Goal: Information Seeking & Learning: Compare options

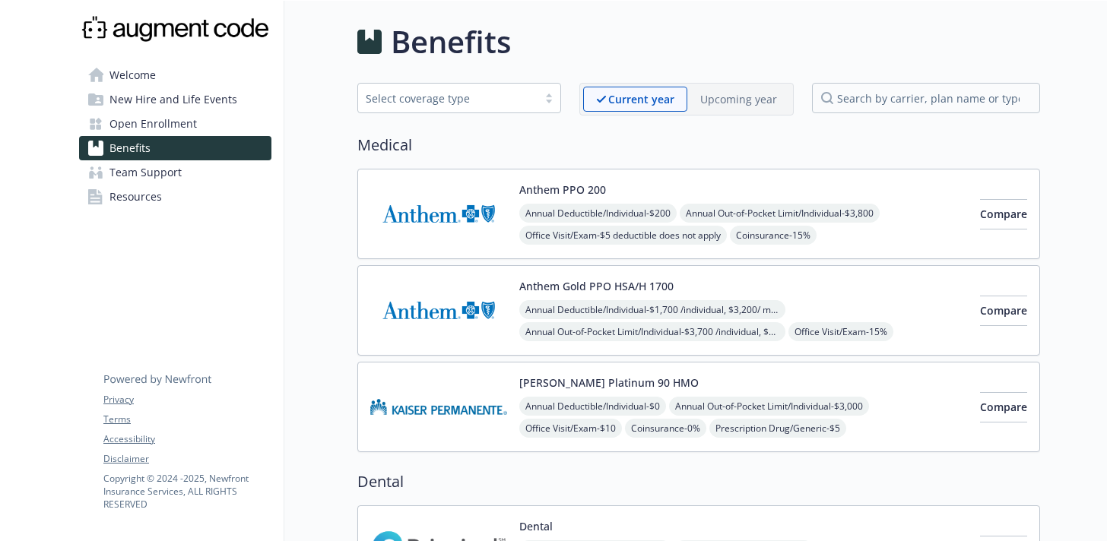
click at [737, 101] on p "Upcoming year" at bounding box center [738, 99] width 77 height 16
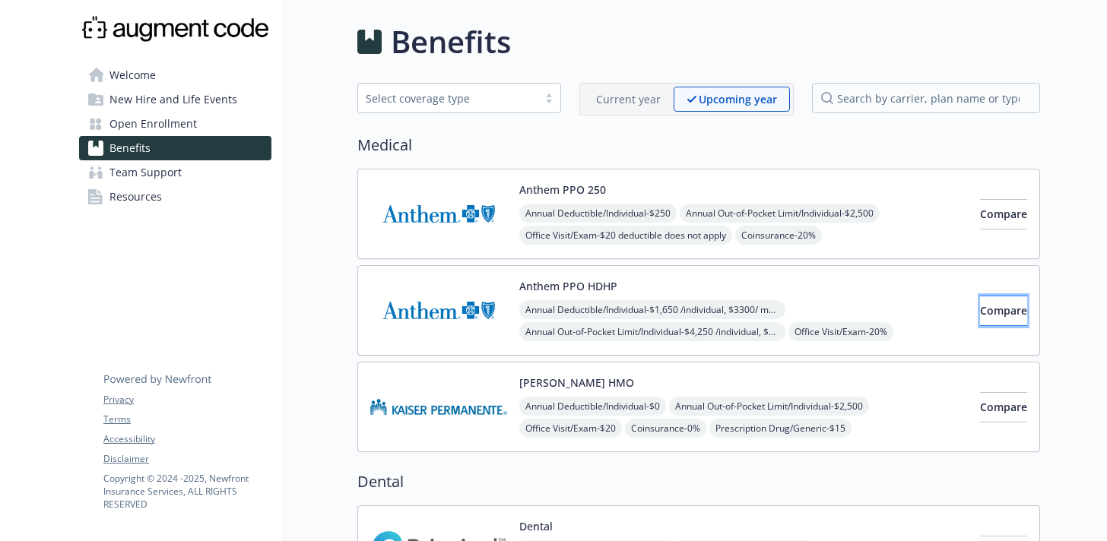
click at [980, 312] on span "Compare" at bounding box center [1003, 310] width 47 height 14
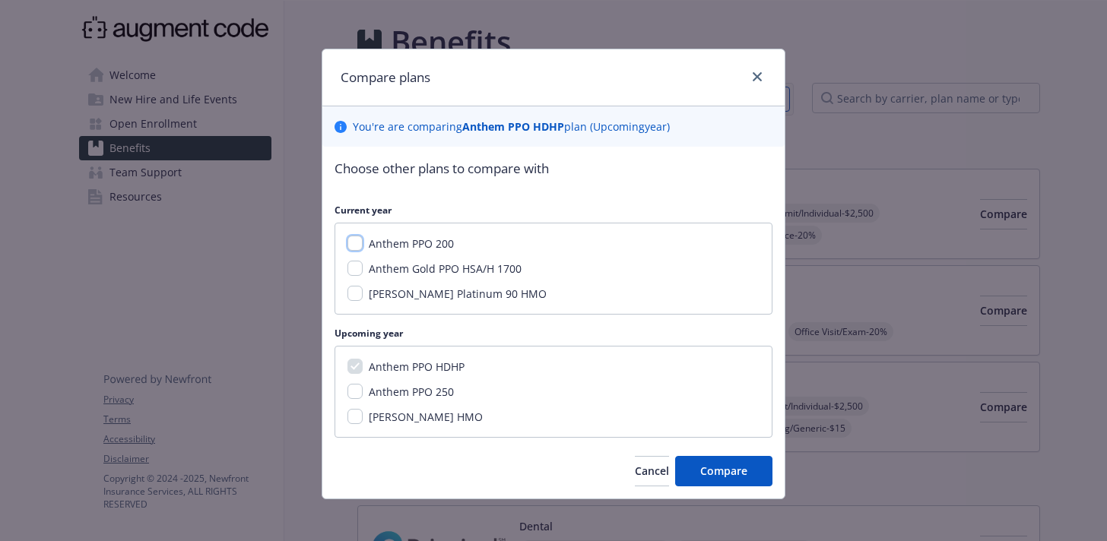
click at [354, 246] on input "Anthem PPO 200" at bounding box center [354, 243] width 15 height 15
checkbox input "true"
click at [355, 274] on input "Anthem Gold PPO HSA/H 1700" at bounding box center [354, 268] width 15 height 15
checkbox input "true"
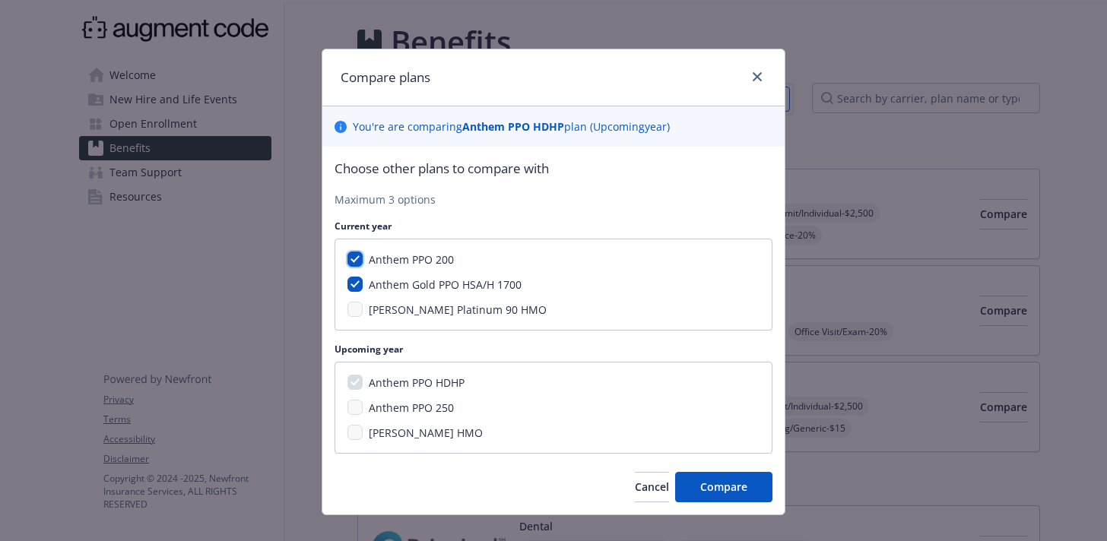
click at [349, 262] on input "Anthem PPO 200" at bounding box center [354, 259] width 15 height 15
checkbox input "false"
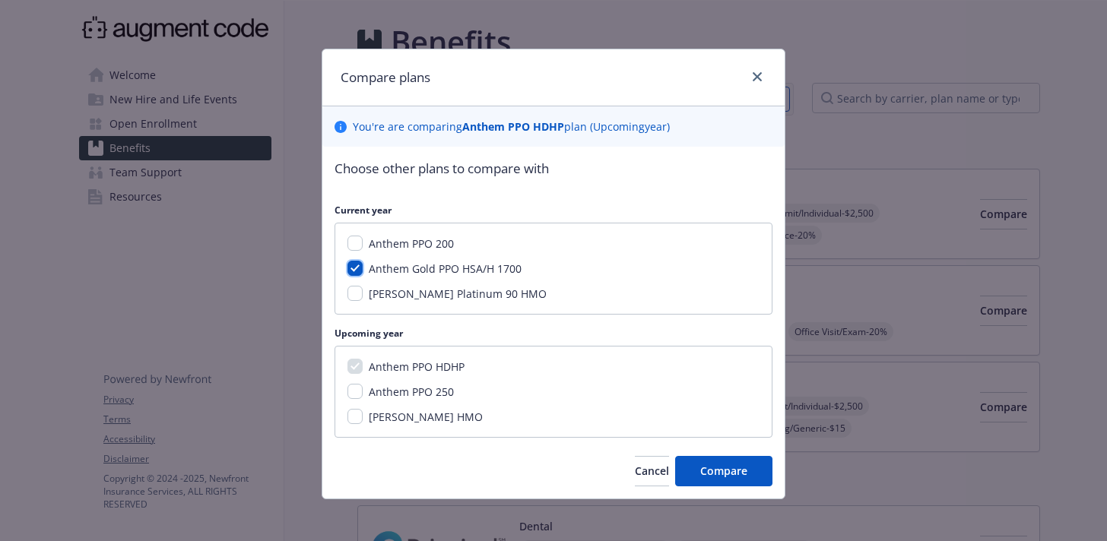
click at [354, 264] on input "Anthem Gold PPO HSA/H 1700" at bounding box center [354, 268] width 15 height 15
checkbox input "false"
click at [353, 398] on input "Anthem PPO 250" at bounding box center [354, 391] width 15 height 15
checkbox input "true"
click at [354, 417] on input "[PERSON_NAME] HMO" at bounding box center [354, 416] width 15 height 15
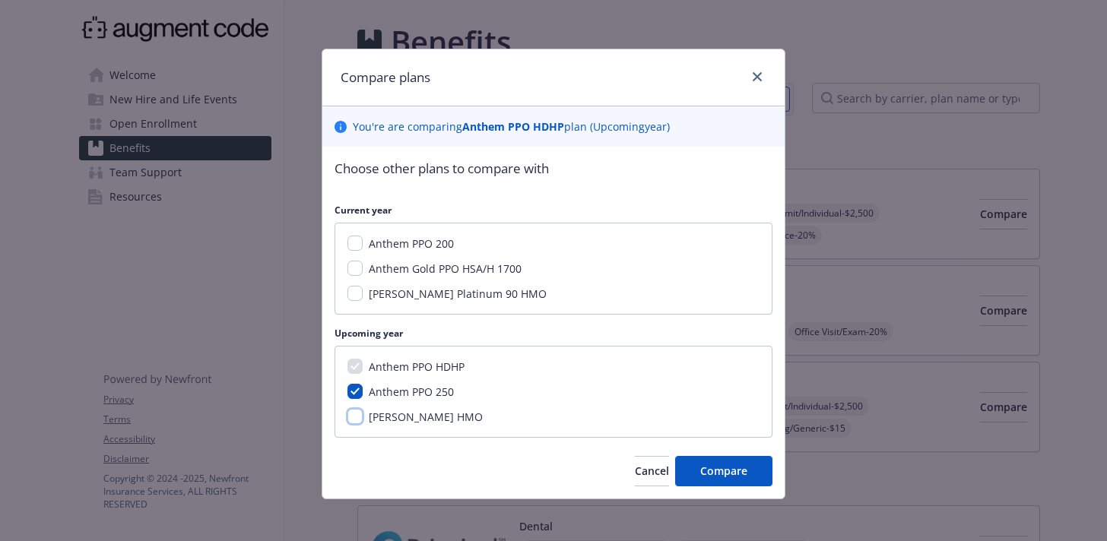
checkbox input "true"
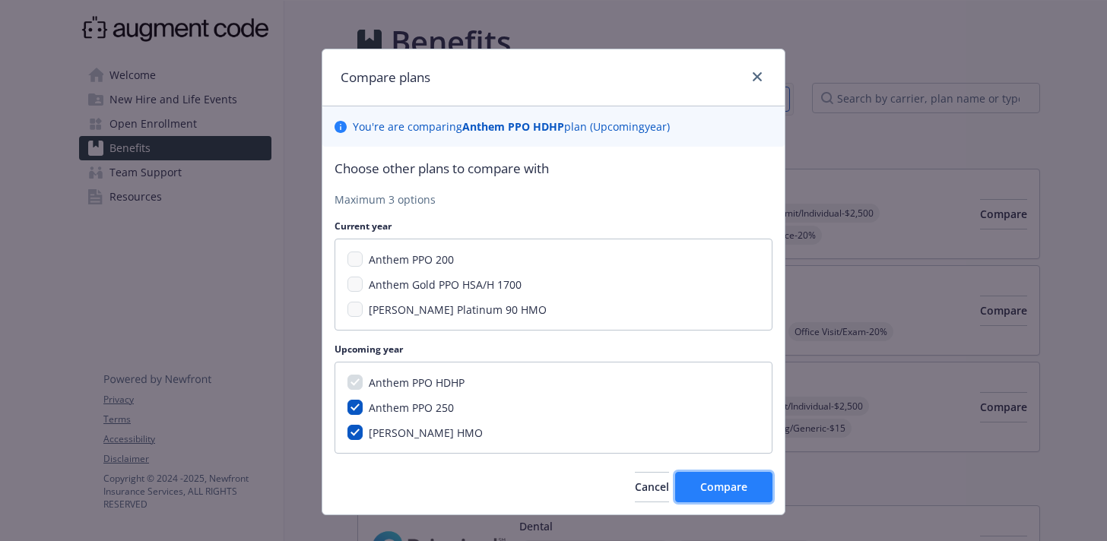
click at [728, 486] on span "Compare" at bounding box center [723, 487] width 47 height 14
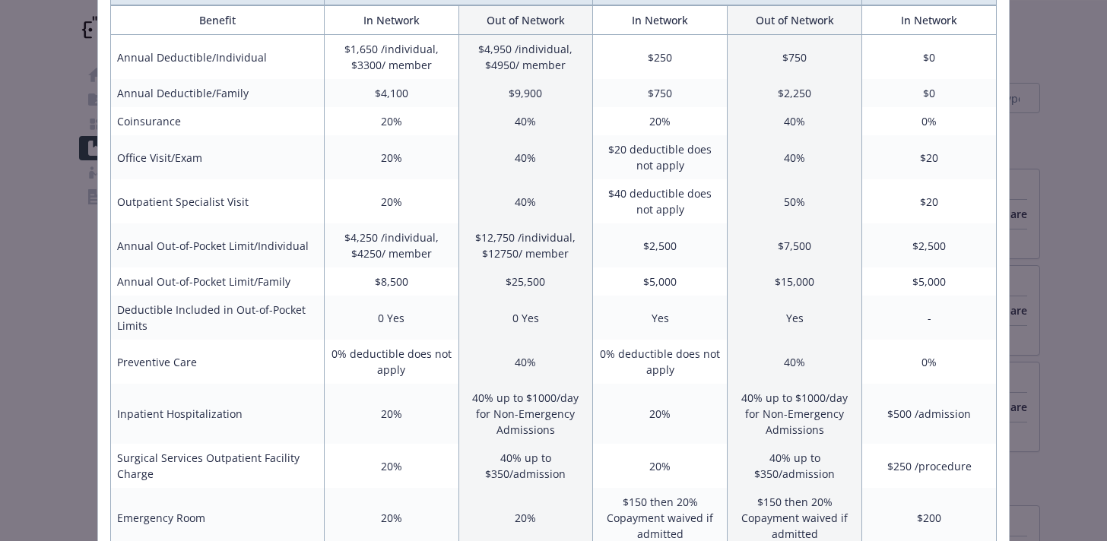
scroll to position [261, 0]
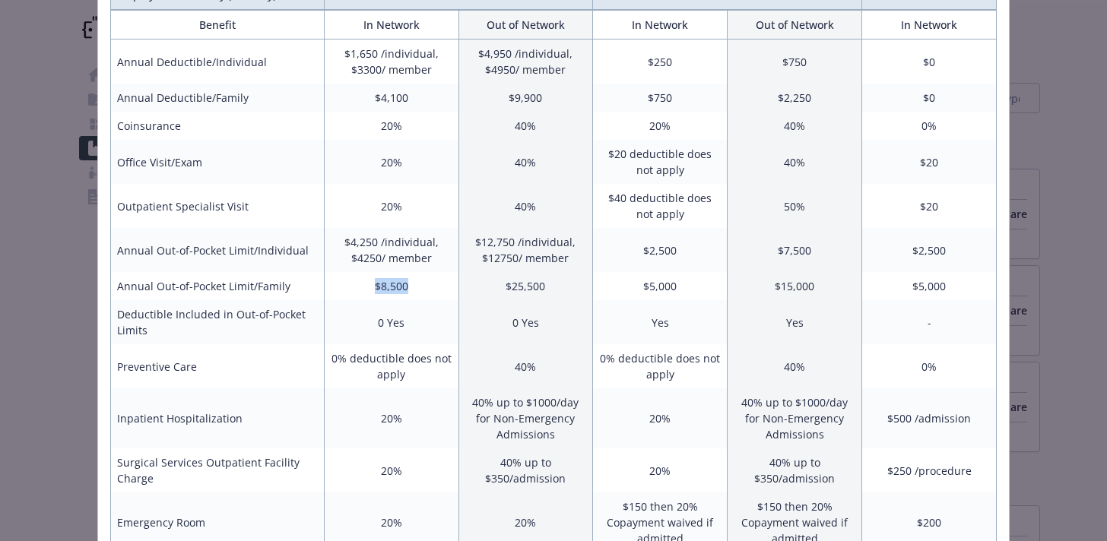
drag, startPoint x: 419, startPoint y: 286, endPoint x: 360, endPoint y: 293, distance: 58.9
click at [360, 293] on td "$8,500" at bounding box center [391, 286] width 135 height 28
drag, startPoint x: 954, startPoint y: 290, endPoint x: 911, endPoint y: 288, distance: 43.4
click at [911, 288] on td "$5,000" at bounding box center [929, 286] width 135 height 28
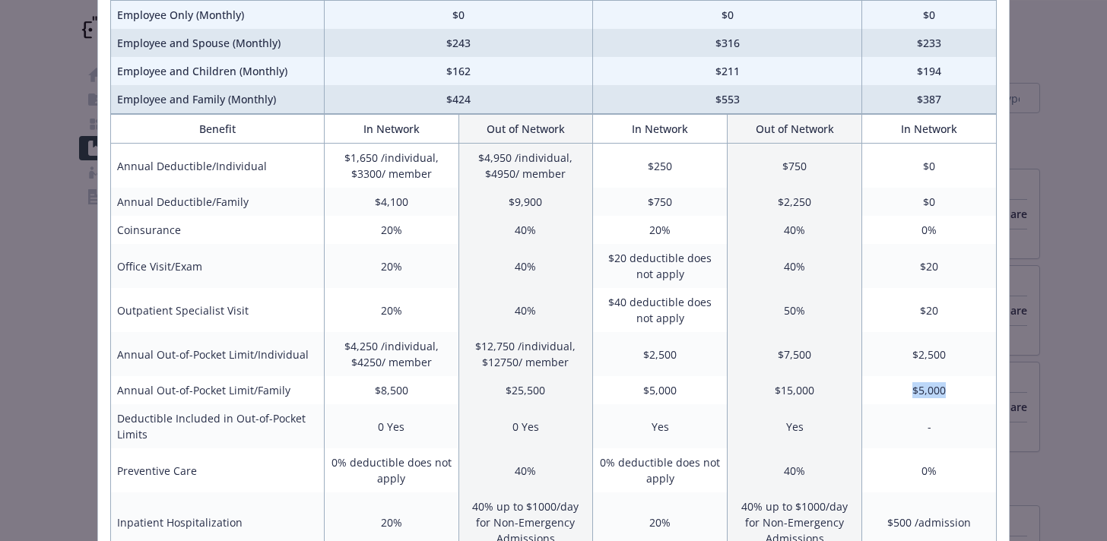
scroll to position [154, 0]
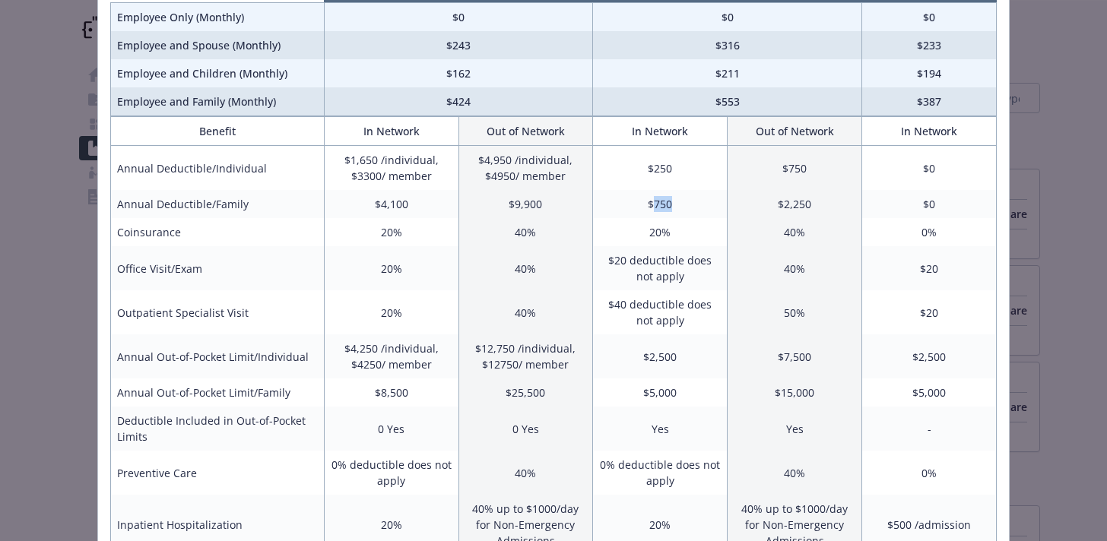
drag, startPoint x: 651, startPoint y: 204, endPoint x: 673, endPoint y: 204, distance: 22.8
click at [673, 204] on td "$750" at bounding box center [660, 204] width 135 height 28
click at [628, 316] on td "$40 deductible does not apply" at bounding box center [660, 312] width 135 height 44
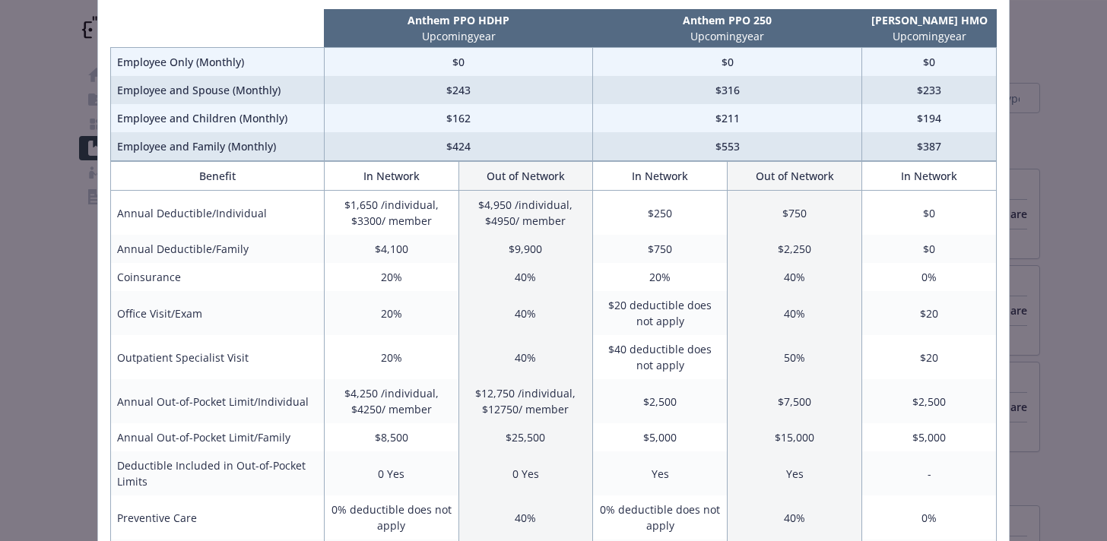
scroll to position [101, 0]
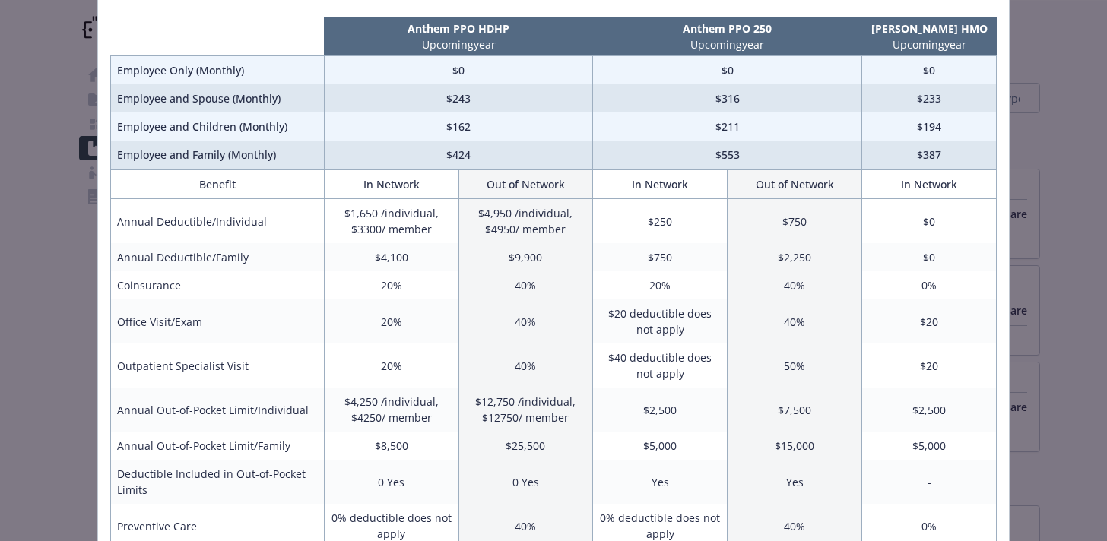
click at [1053, 151] on div "Benefits Info Anthem PPO HDHP Upcoming year Anthem PPO 250 Upcoming year [PERSO…" at bounding box center [553, 270] width 1107 height 541
click at [59, 38] on div "Benefits Info Anthem PPO HDHP Upcoming year Anthem PPO 250 Upcoming year [PERSO…" at bounding box center [553, 270] width 1107 height 541
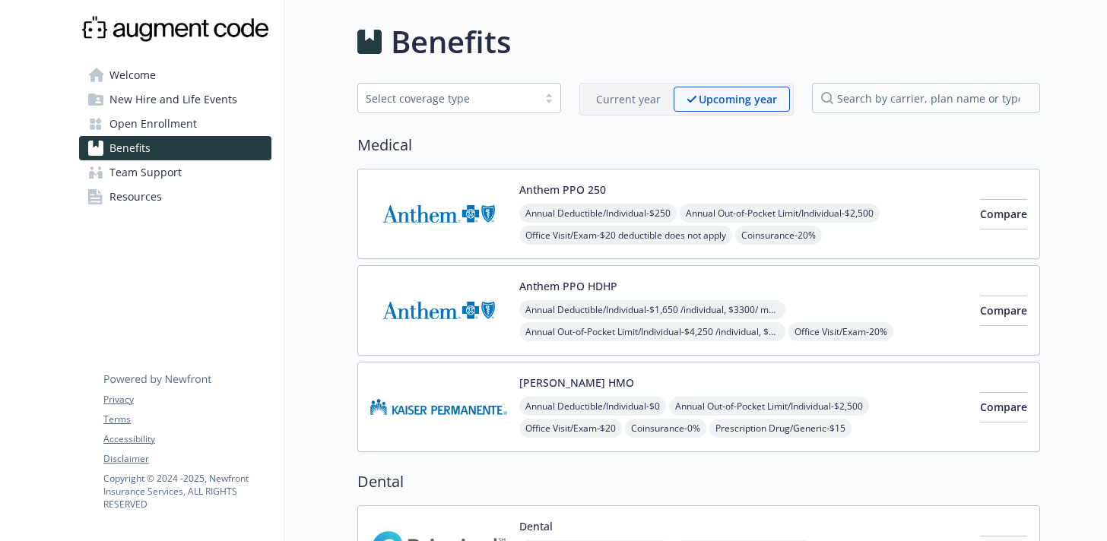
click at [629, 94] on p "Current year" at bounding box center [628, 99] width 65 height 16
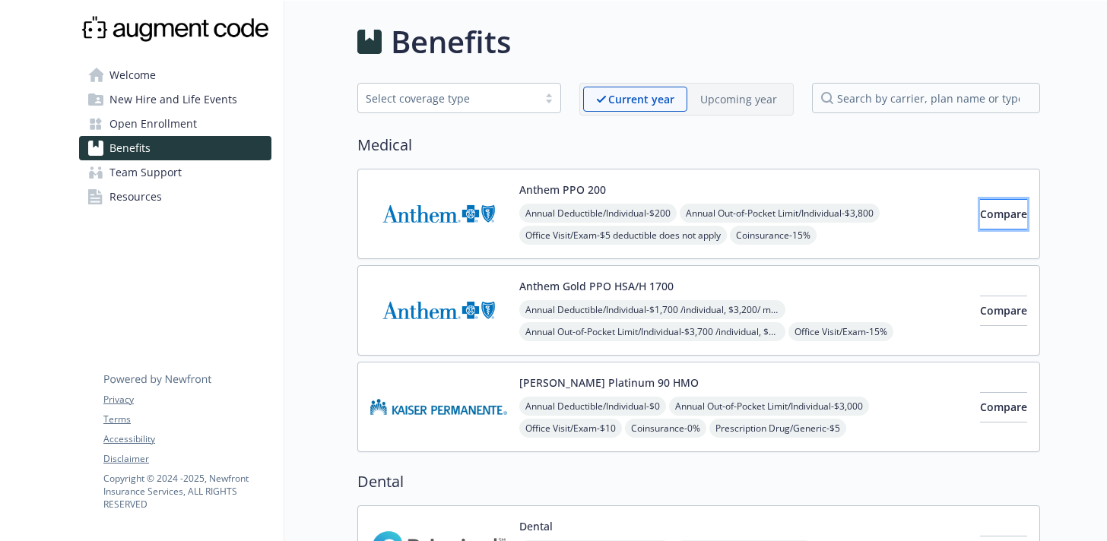
click at [993, 220] on span "Compare" at bounding box center [1003, 214] width 47 height 14
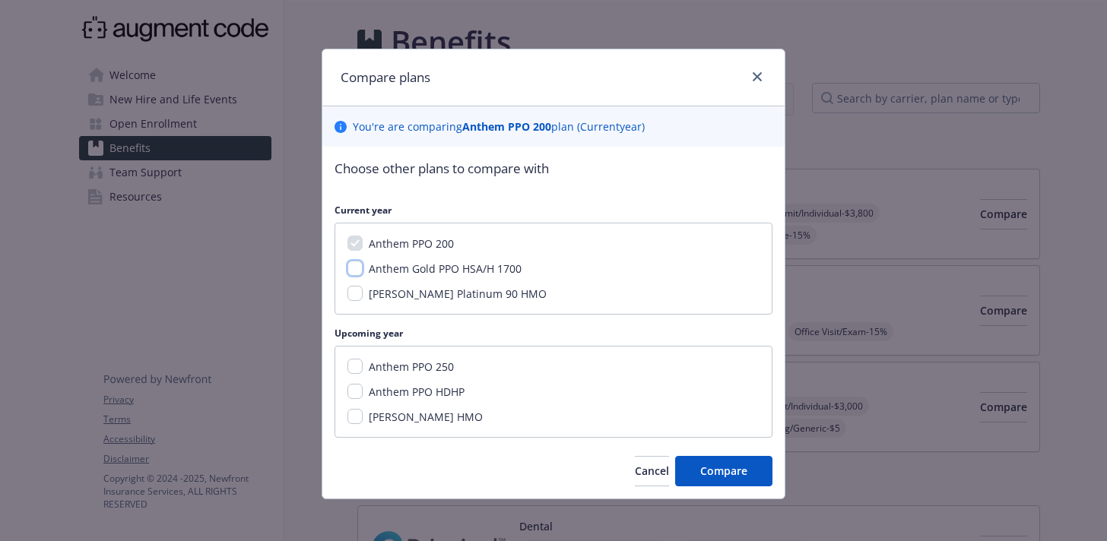
click at [357, 268] on input "Anthem Gold PPO HSA/H 1700" at bounding box center [354, 268] width 15 height 15
checkbox input "true"
click at [355, 295] on input "[PERSON_NAME] Platinum 90 HMO" at bounding box center [354, 293] width 15 height 15
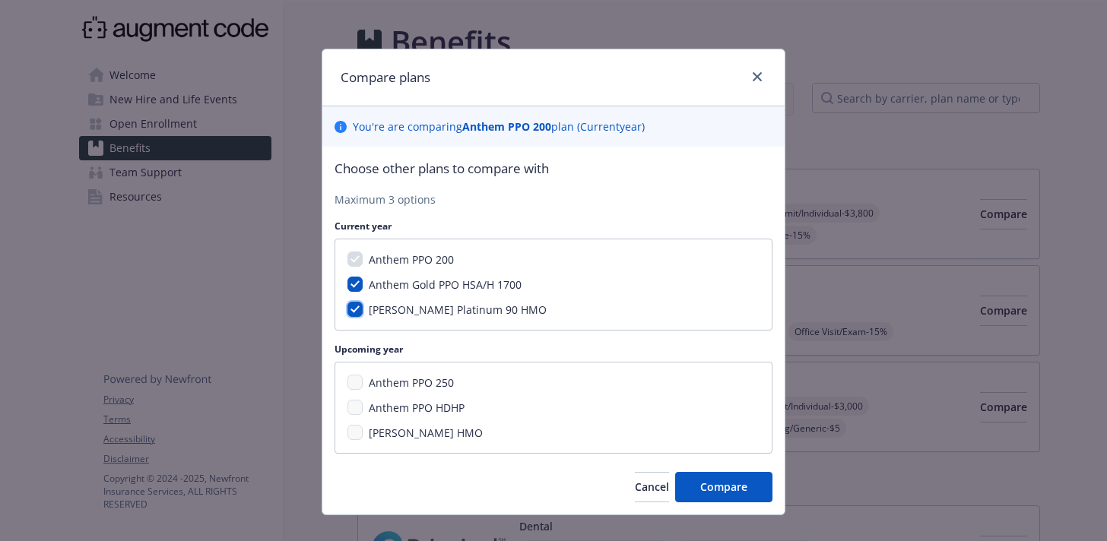
click at [353, 311] on input "[PERSON_NAME] Platinum 90 HMO" at bounding box center [354, 309] width 15 height 15
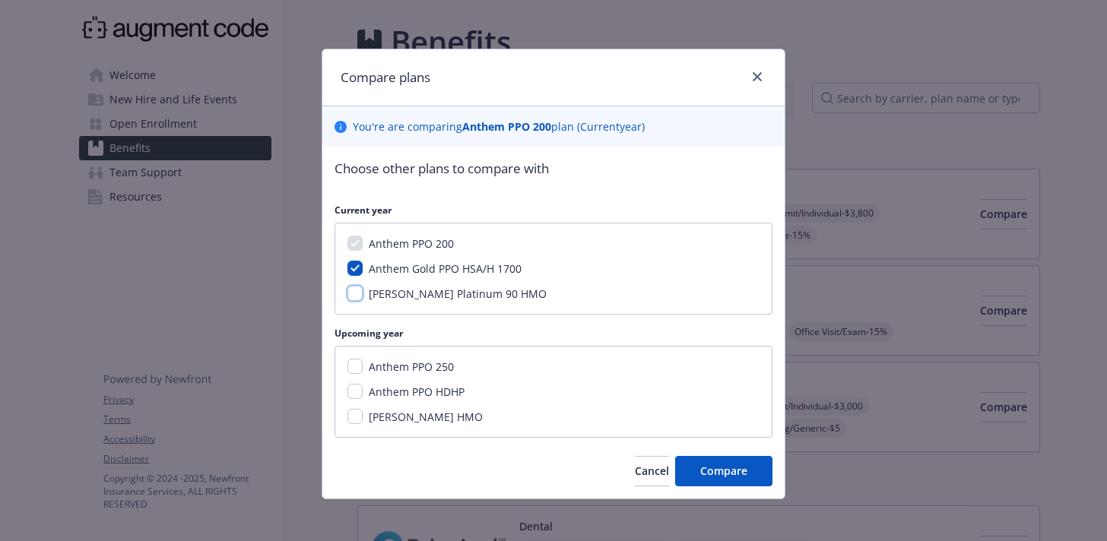
click at [360, 289] on input "[PERSON_NAME] Platinum 90 HMO" at bounding box center [354, 293] width 15 height 15
checkbox input "true"
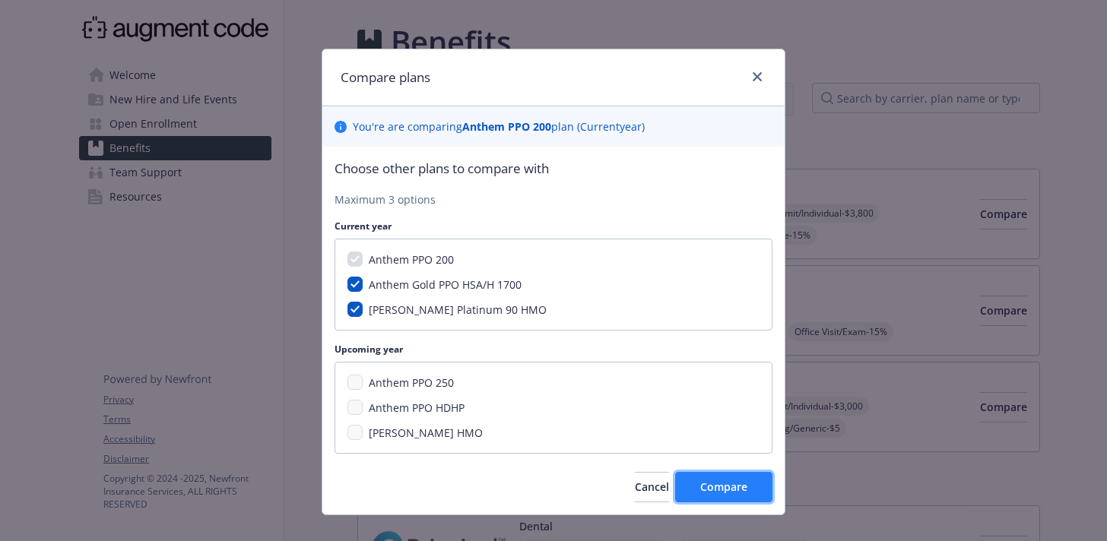
click at [714, 486] on span "Compare" at bounding box center [723, 487] width 47 height 14
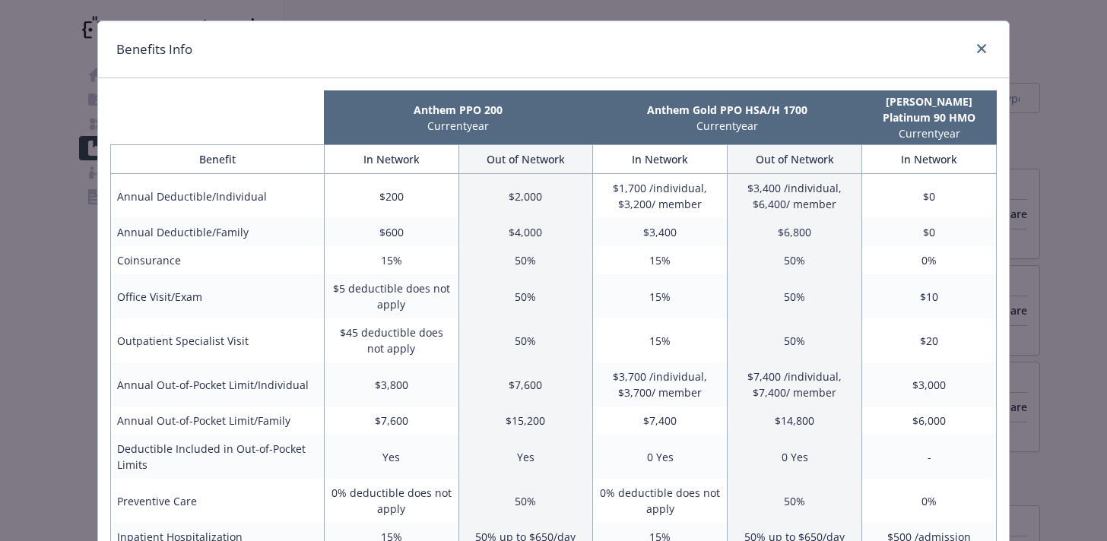
scroll to position [29, 0]
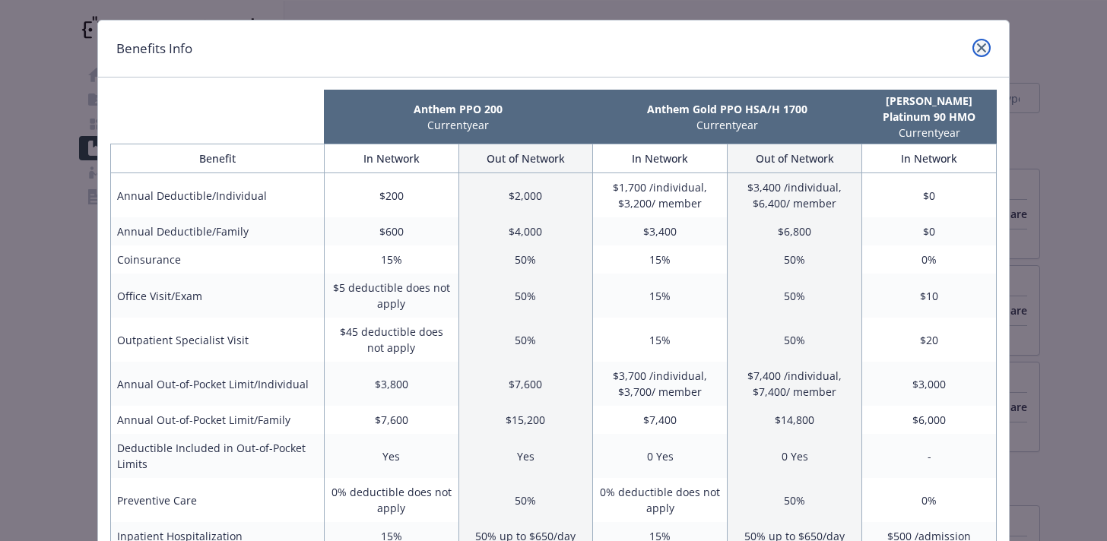
click at [978, 48] on icon "close" at bounding box center [981, 47] width 9 height 9
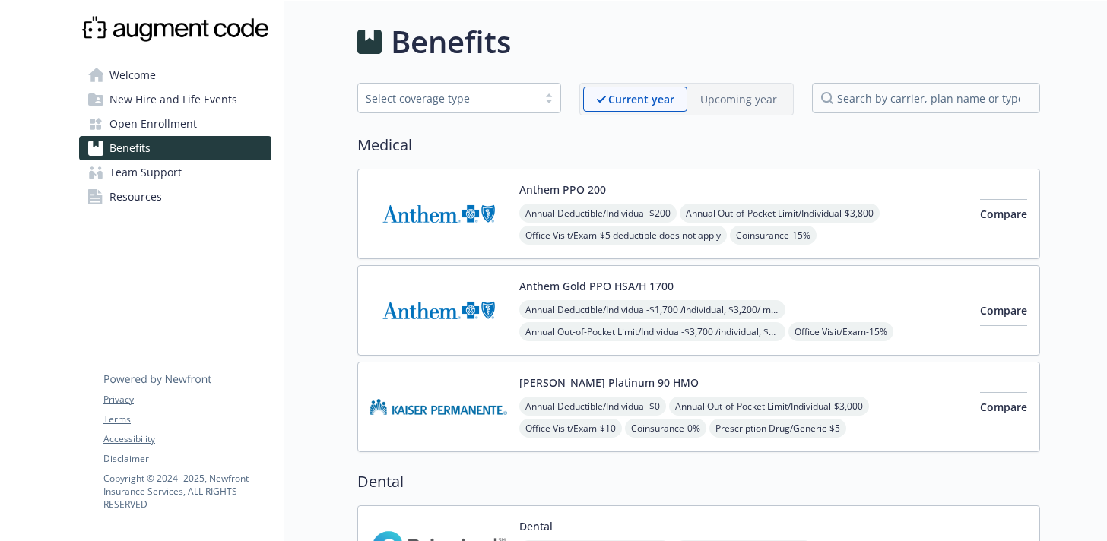
click at [740, 103] on p "Upcoming year" at bounding box center [738, 99] width 77 height 16
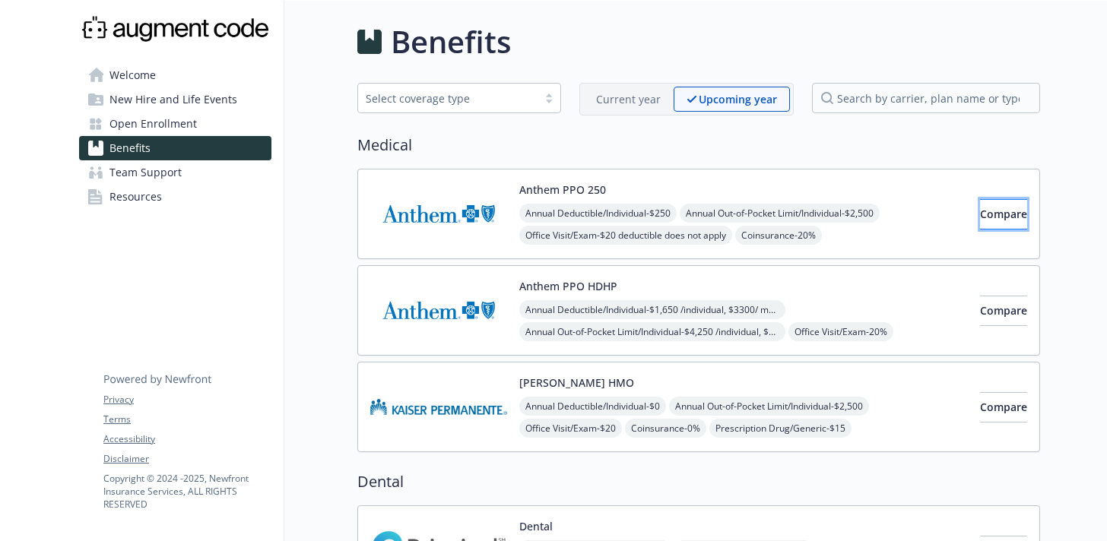
click at [980, 209] on span "Compare" at bounding box center [1003, 214] width 47 height 14
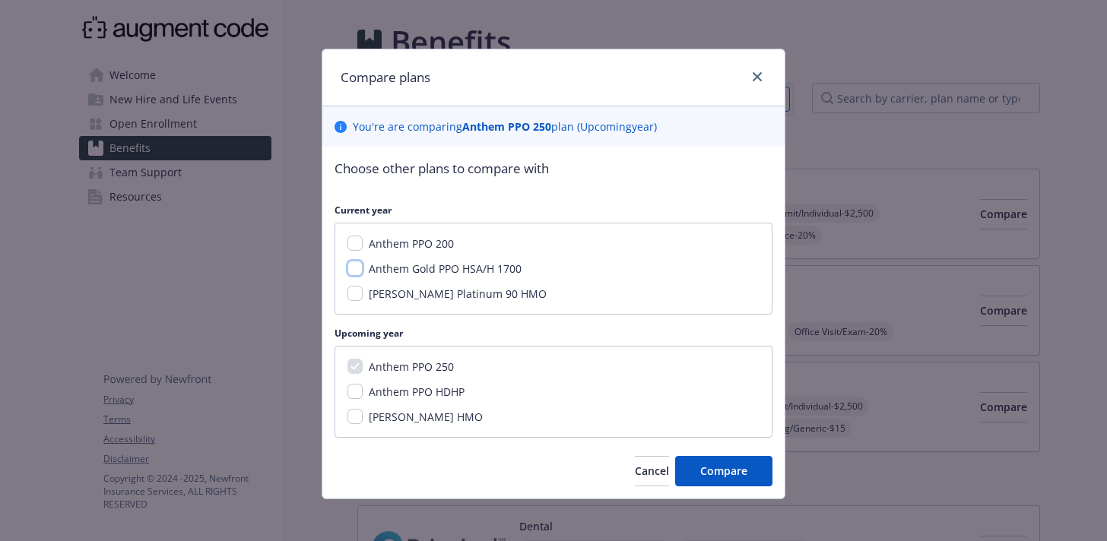
click at [351, 273] on input "Anthem Gold PPO HSA/H 1700" at bounding box center [354, 268] width 15 height 15
checkbox input "true"
click at [351, 246] on input "Anthem PPO 200" at bounding box center [354, 243] width 15 height 15
checkbox input "true"
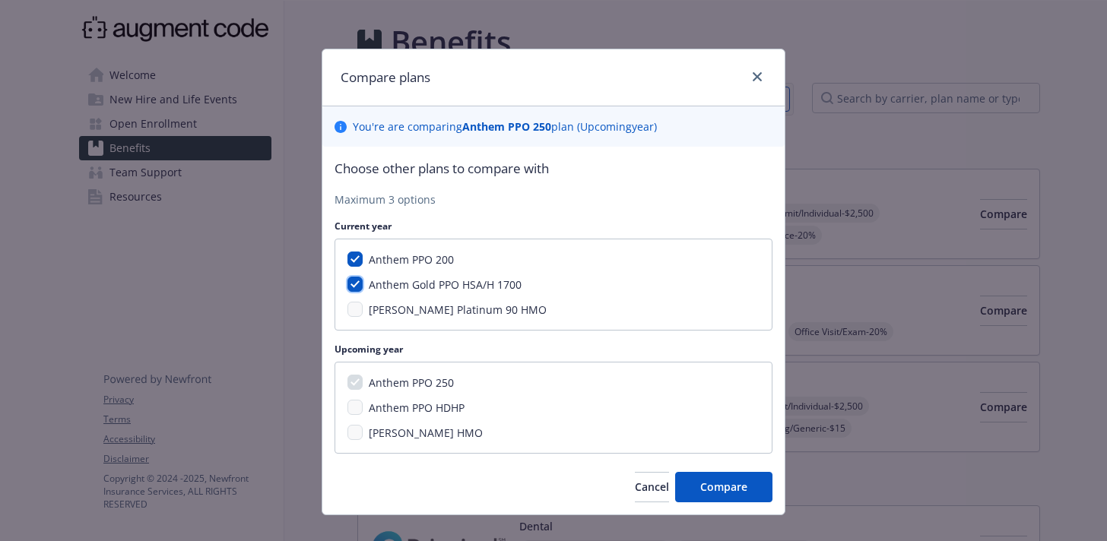
click at [352, 283] on input "Anthem Gold PPO HSA/H 1700" at bounding box center [354, 284] width 15 height 15
checkbox input "false"
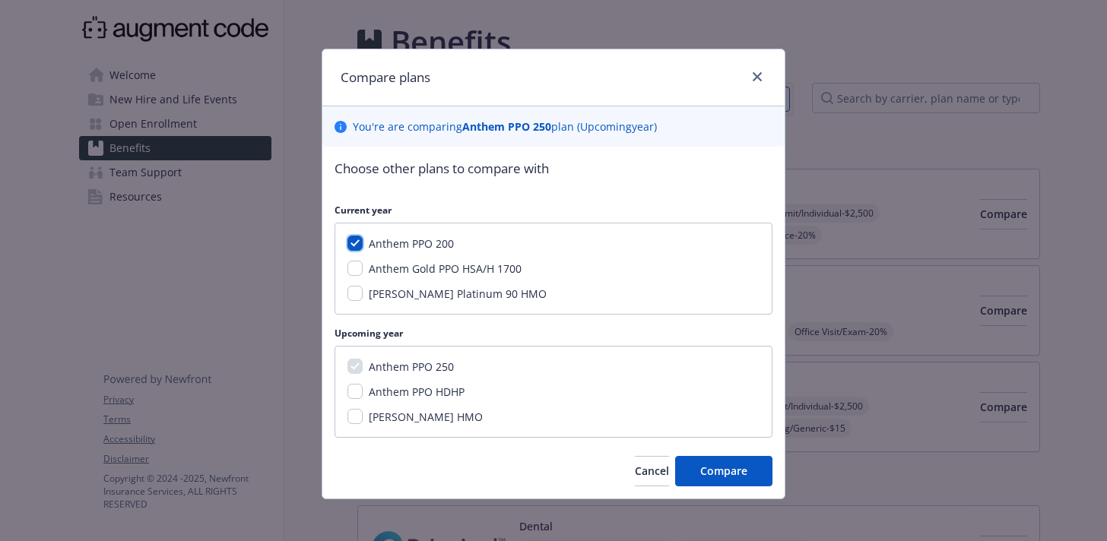
click at [352, 247] on input "Anthem PPO 200" at bounding box center [354, 243] width 15 height 15
checkbox input "false"
click at [354, 388] on input "Anthem PPO HDHP" at bounding box center [354, 391] width 15 height 15
checkbox input "true"
click at [354, 415] on input "[PERSON_NAME] HMO" at bounding box center [354, 416] width 15 height 15
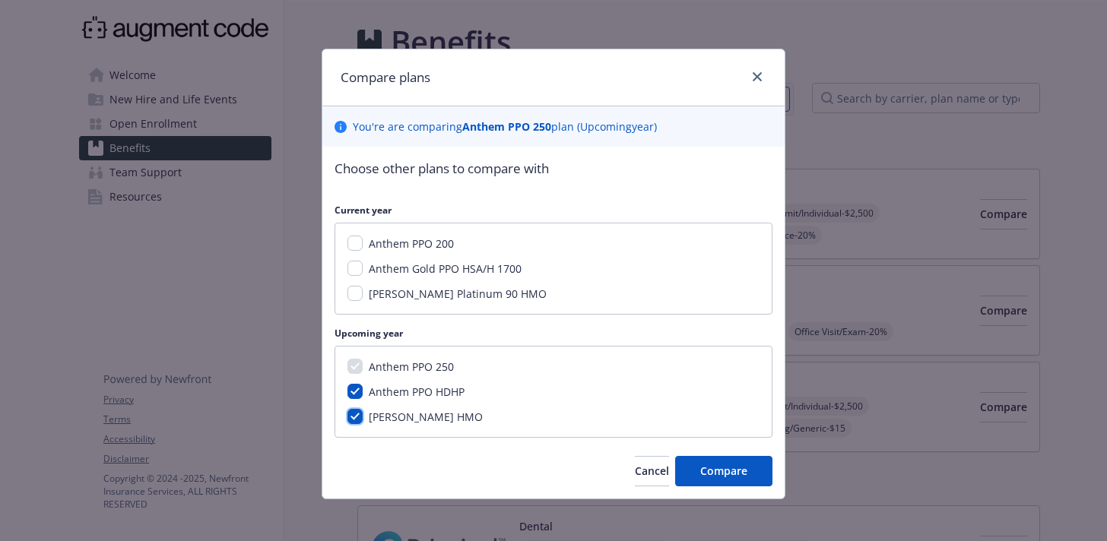
checkbox input "true"
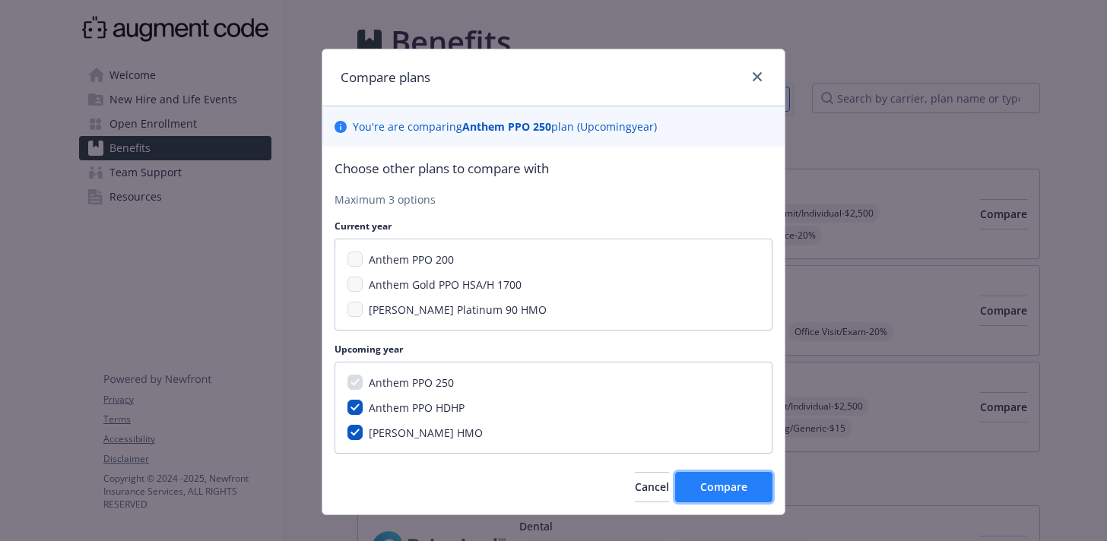
click at [696, 490] on button "Compare" at bounding box center [723, 487] width 97 height 30
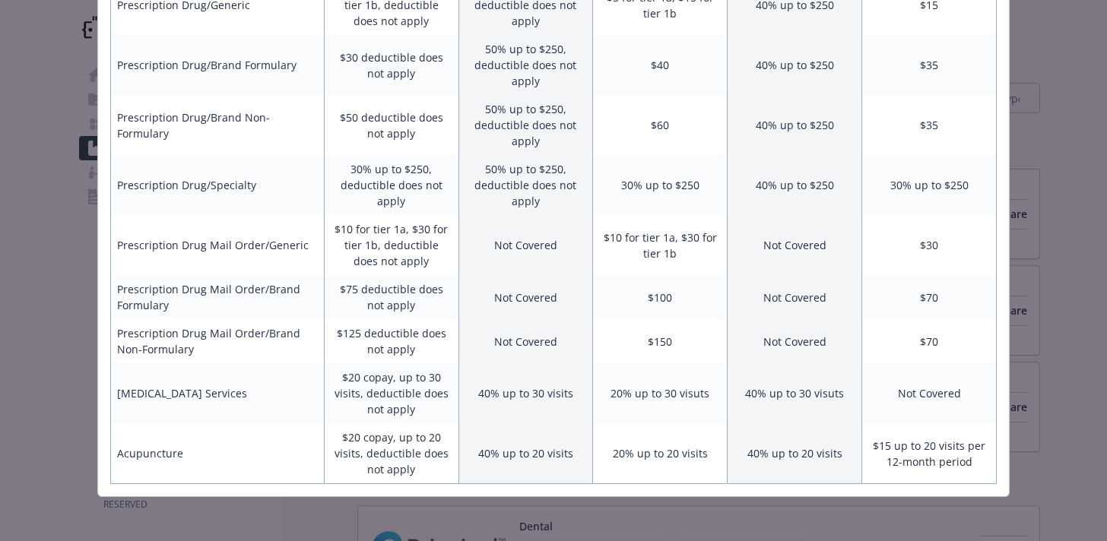
scroll to position [931, 0]
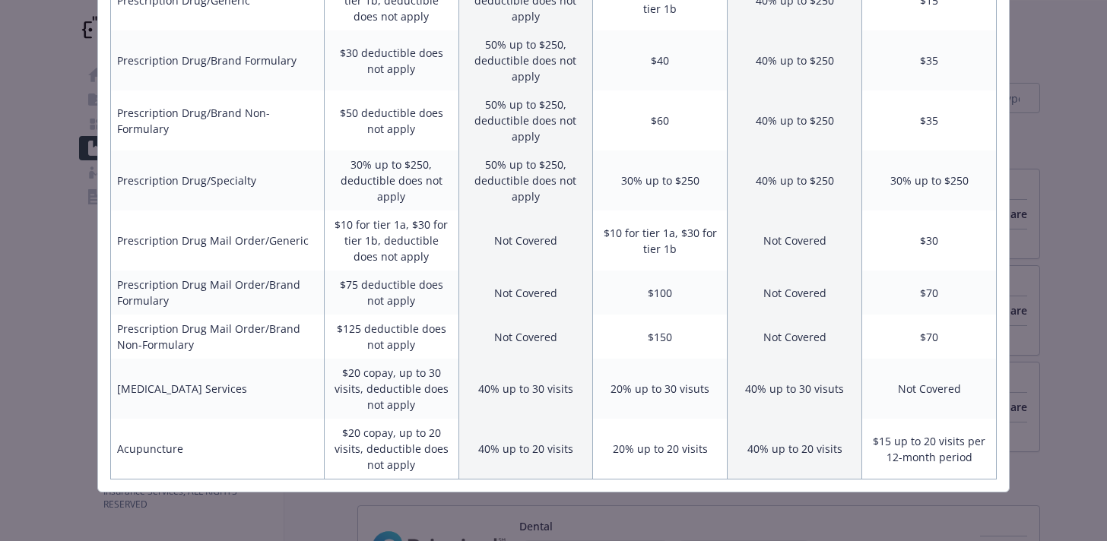
click at [1034, 345] on div "Benefits Info Anthem PPO 250 Upcoming year Anthem PPO HDHP Upcoming year [PERSO…" at bounding box center [553, 270] width 1107 height 541
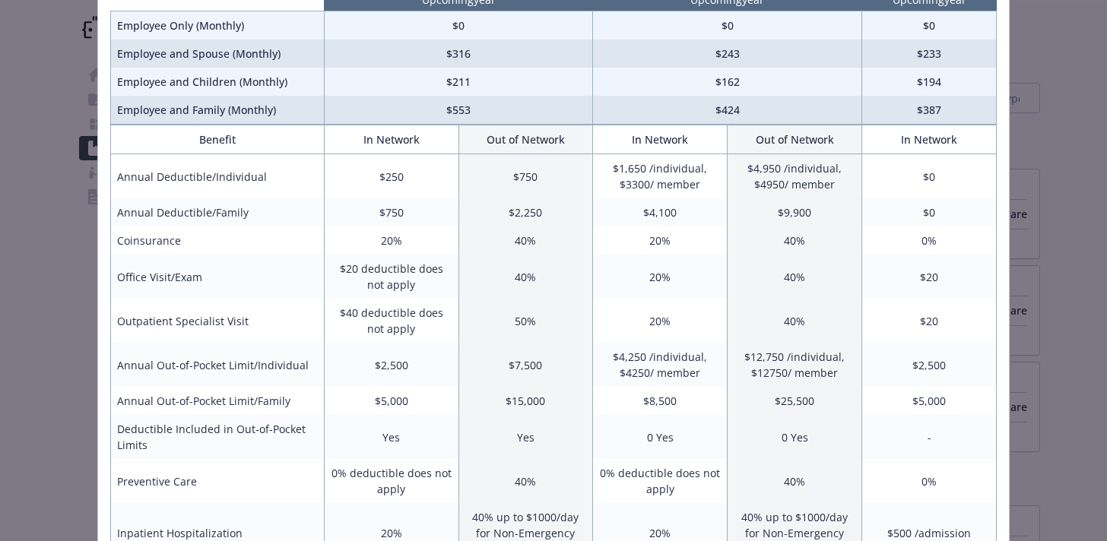
scroll to position [134, 0]
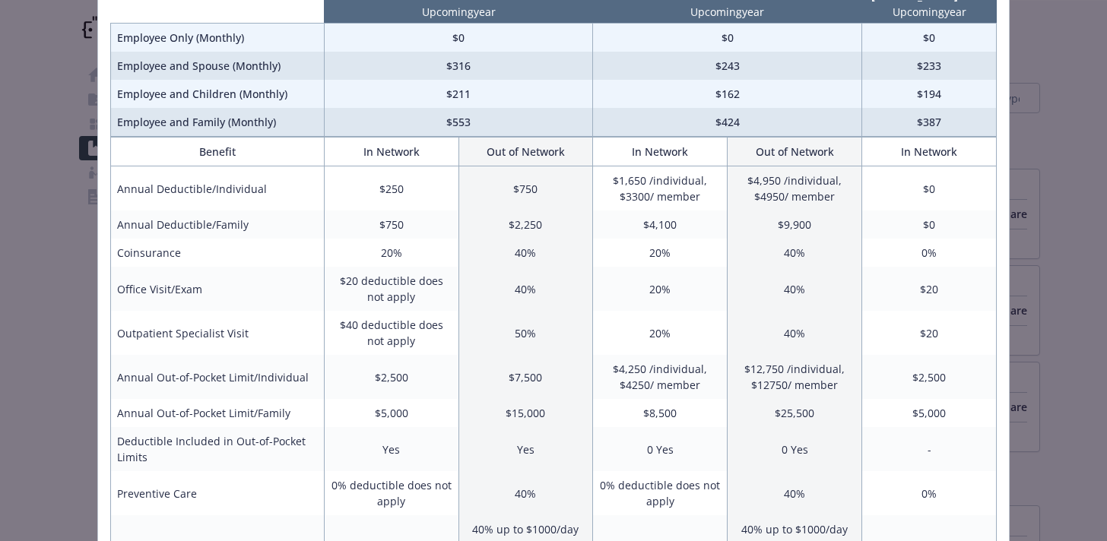
click at [1070, 155] on div "Benefits Info Anthem PPO 250 Upcoming year Anthem PPO HDHP Upcoming year [PERSO…" at bounding box center [553, 270] width 1107 height 541
click at [1054, 40] on div "Benefits Info Anthem PPO 250 Upcoming year Anthem PPO HDHP Upcoming year [PERSO…" at bounding box center [553, 270] width 1107 height 541
